Goal: Task Accomplishment & Management: Use online tool/utility

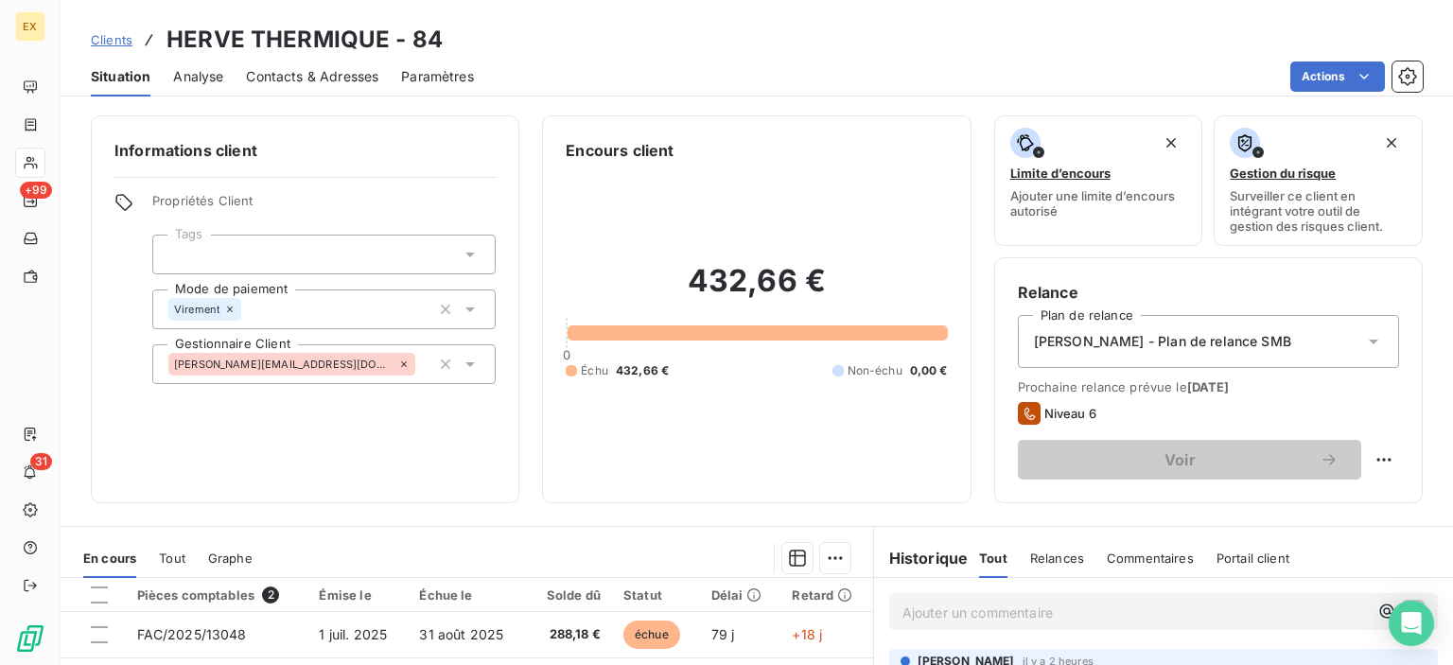
scroll to position [426, 0]
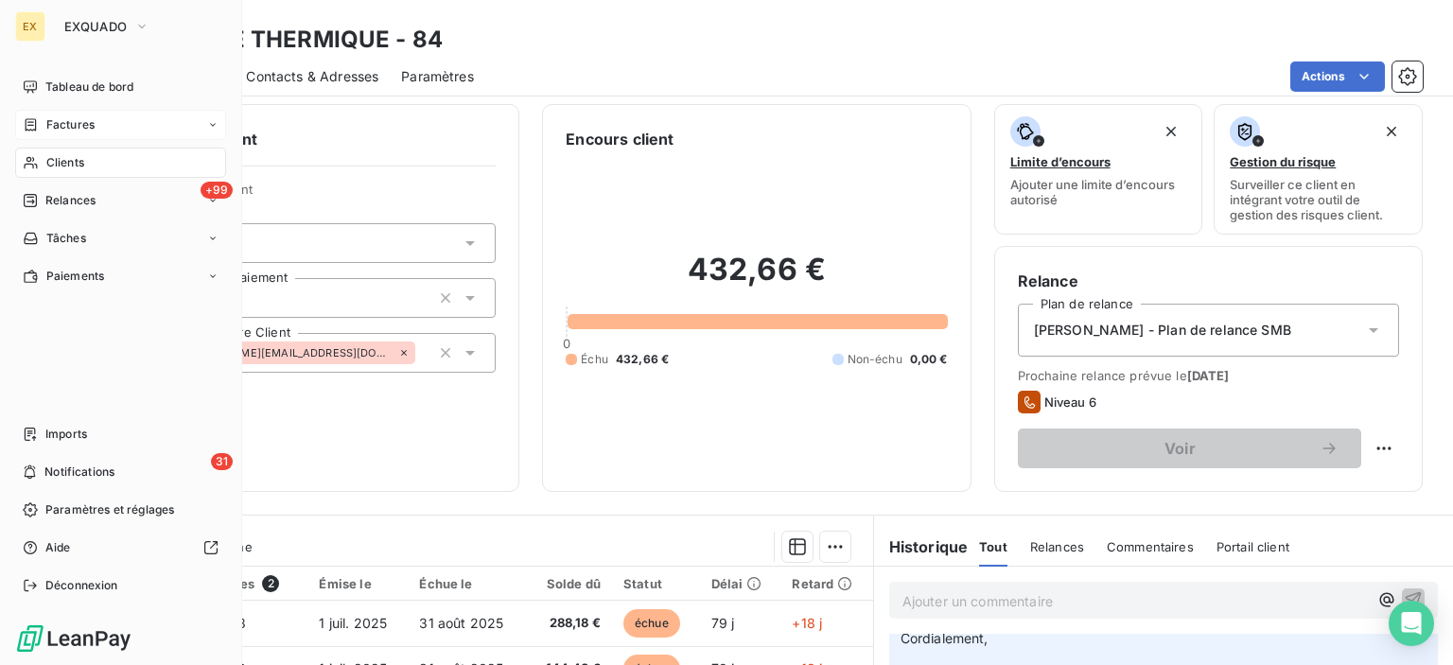
click at [42, 122] on div "Factures" at bounding box center [59, 124] width 72 height 17
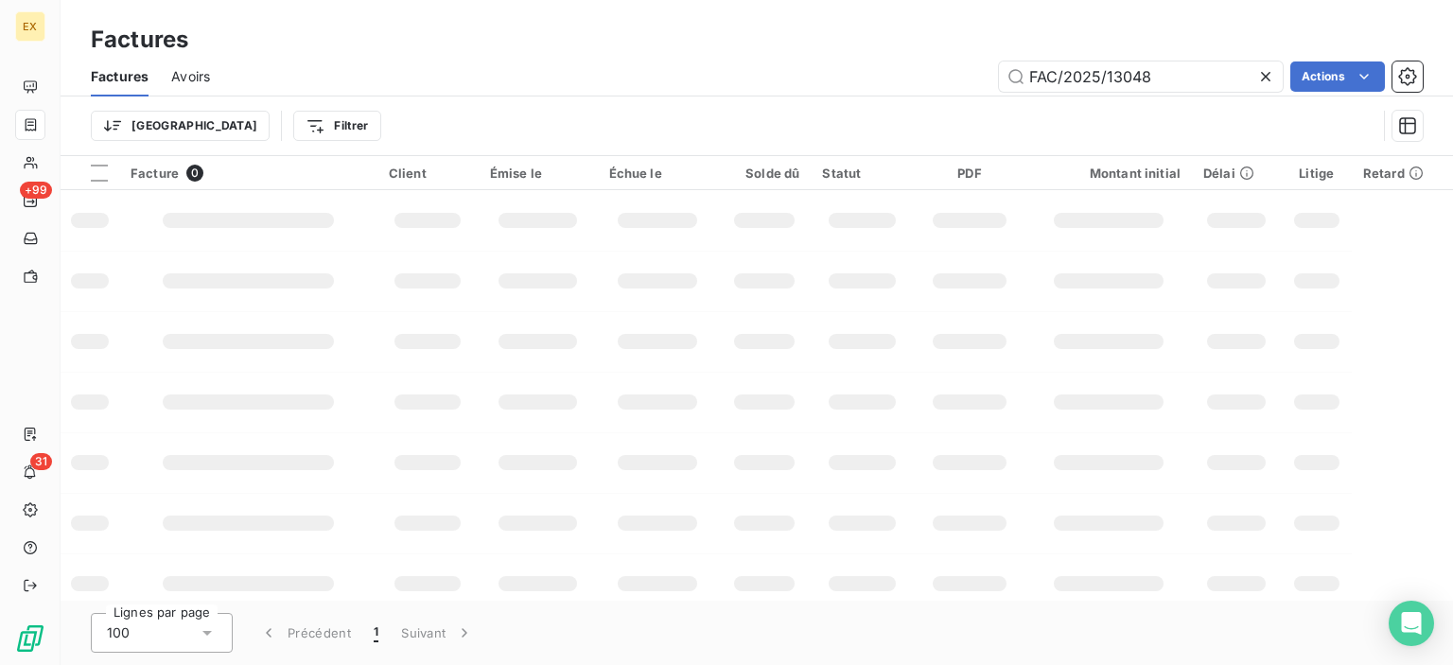
drag, startPoint x: 1172, startPoint y: 67, endPoint x: 875, endPoint y: 65, distance: 297.0
click at [875, 65] on div "FAC/2025/13048 Actions" at bounding box center [828, 76] width 1190 height 30
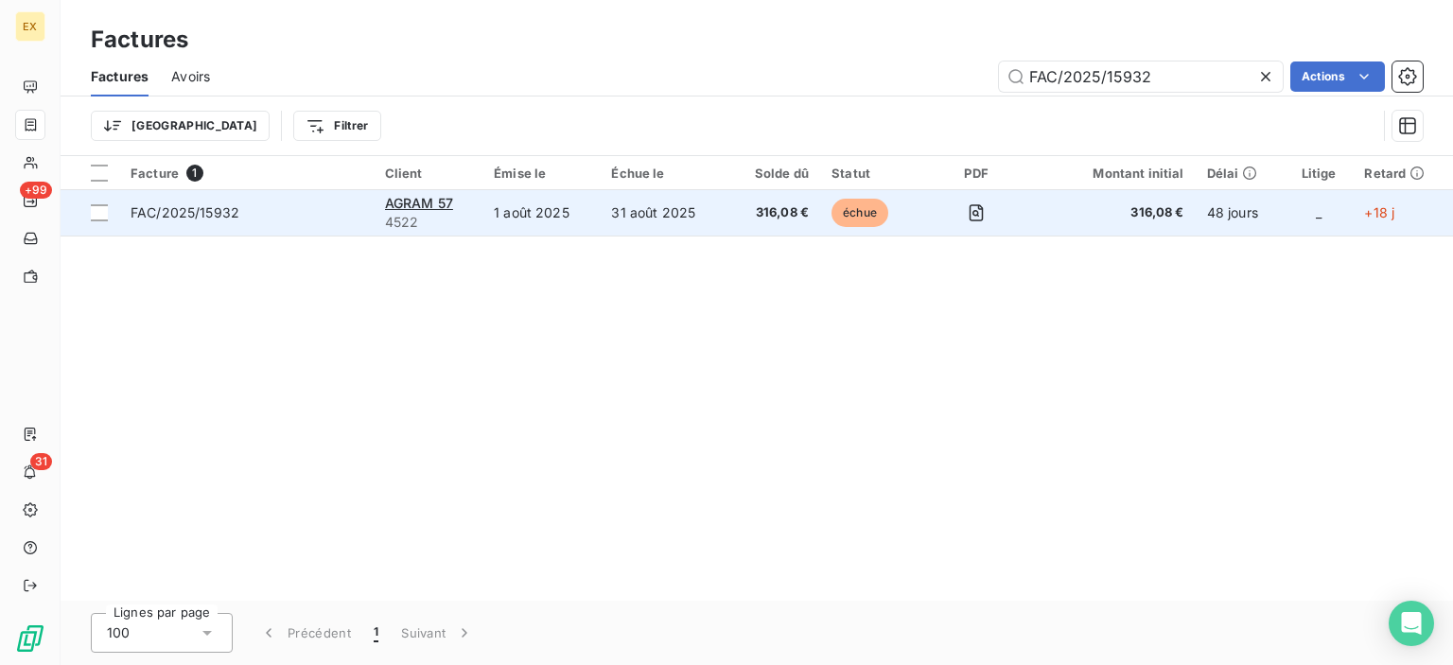
type input "FAC/2025/15932"
click at [314, 225] on td "FAC/2025/15932" at bounding box center [246, 212] width 254 height 45
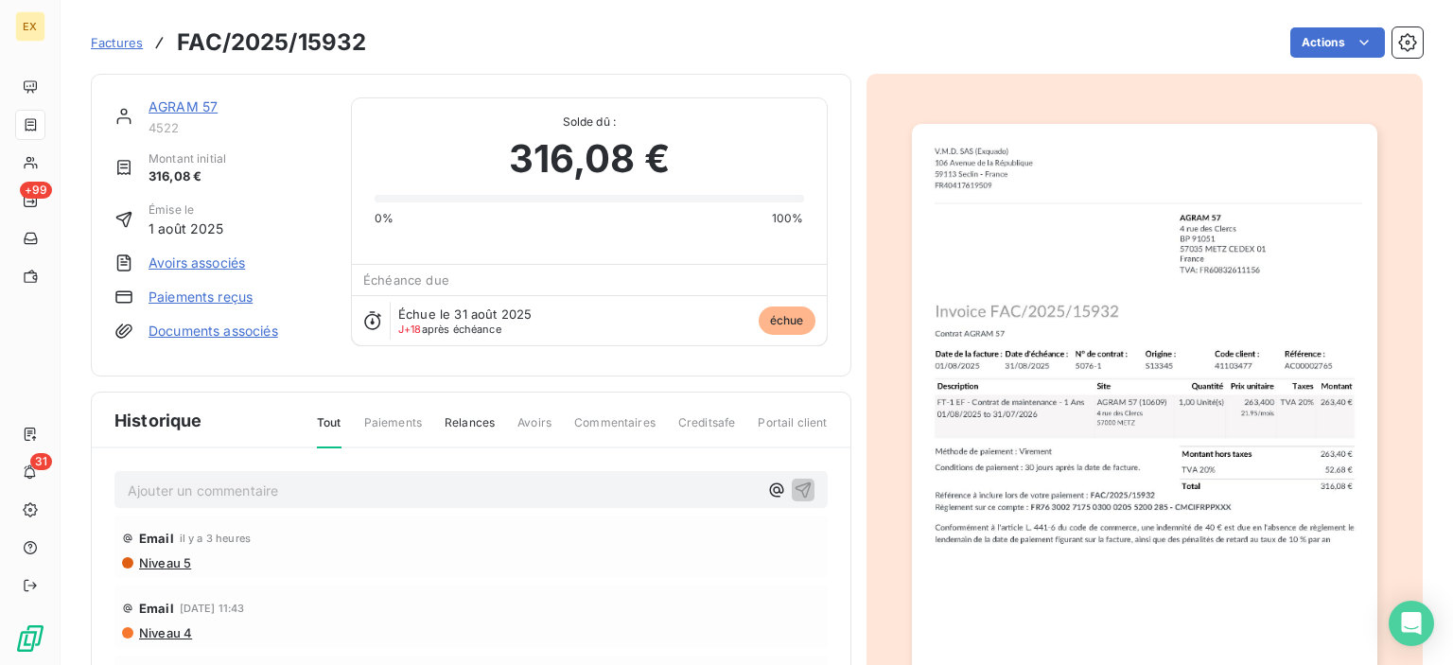
click at [174, 286] on div "AGRAM 57 4522 Montant initial 316,08 € Émise le 1 août 2025 Avoirs associés Pai…" at bounding box center [221, 224] width 214 height 255
click at [170, 289] on link "Paiements reçus" at bounding box center [200, 297] width 104 height 19
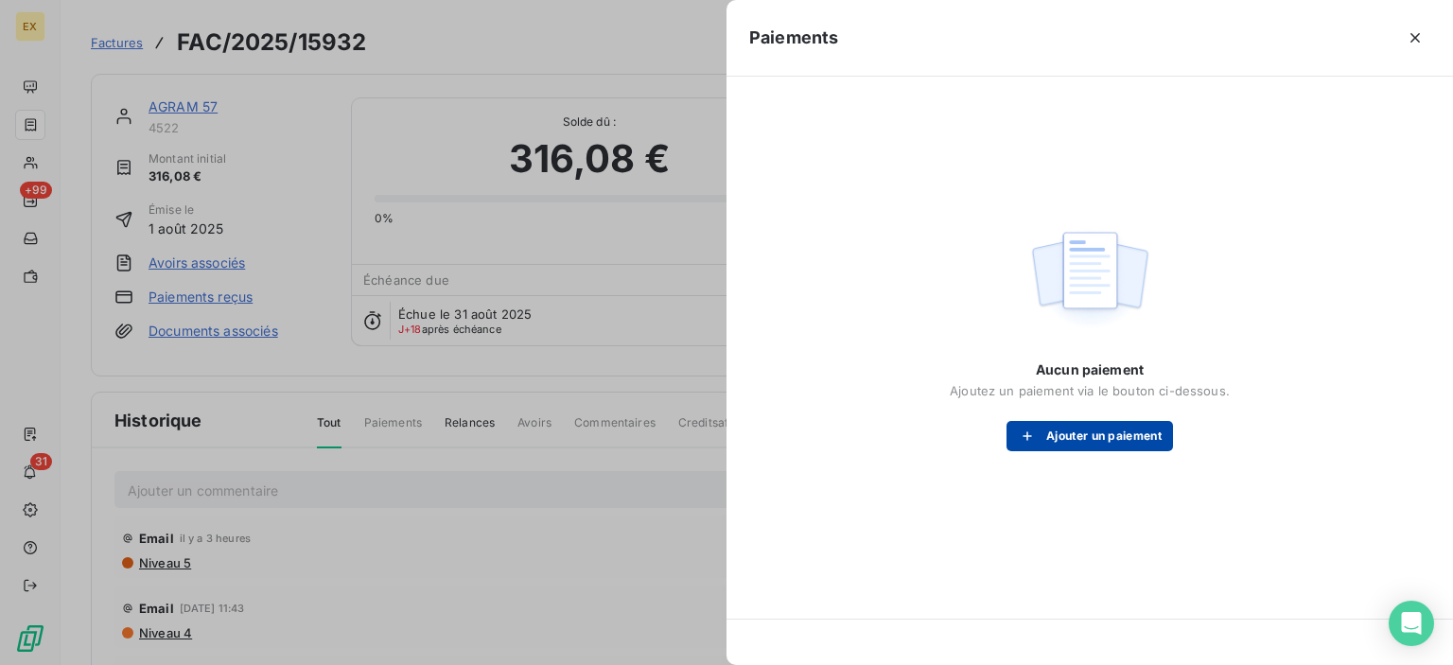
click at [1078, 427] on button "Ajouter un paiement" at bounding box center [1089, 436] width 166 height 30
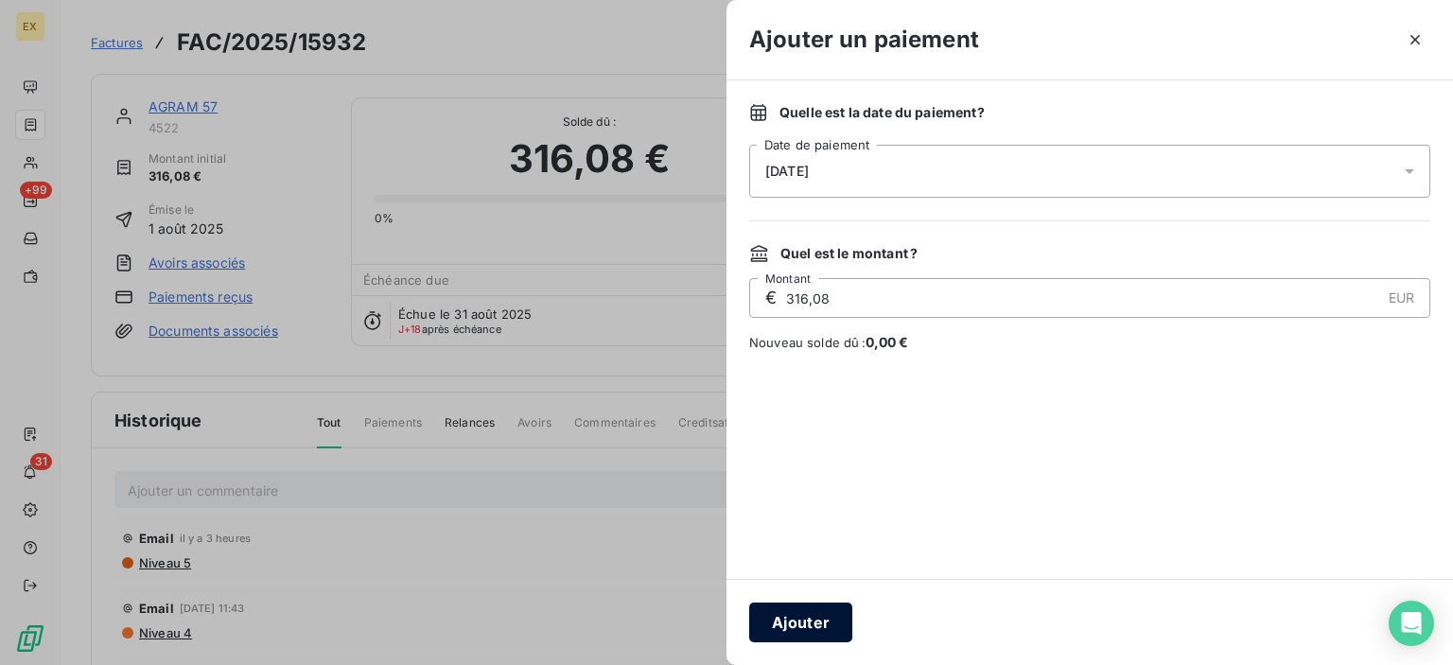
click at [793, 620] on button "Ajouter" at bounding box center [800, 623] width 103 height 40
